Goal: Navigation & Orientation: Find specific page/section

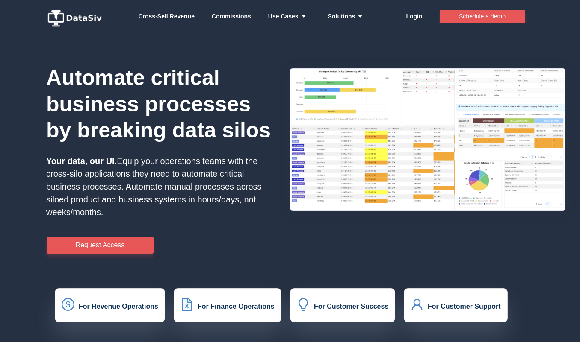
click at [415, 15] on link "Login" at bounding box center [414, 16] width 16 height 26
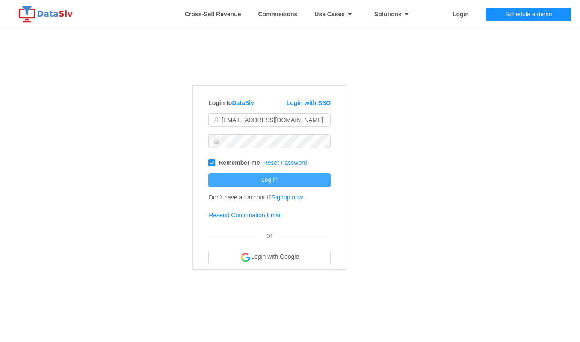
click at [280, 177] on button "Log in" at bounding box center [269, 181] width 122 height 14
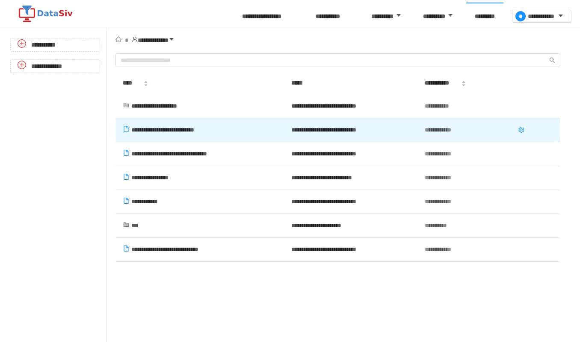
click at [194, 130] on span "**********" at bounding box center [162, 130] width 63 height 6
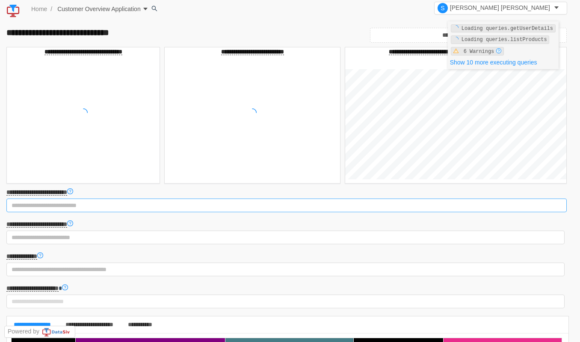
scroll to position [1, 0]
